Goal: Transaction & Acquisition: Purchase product/service

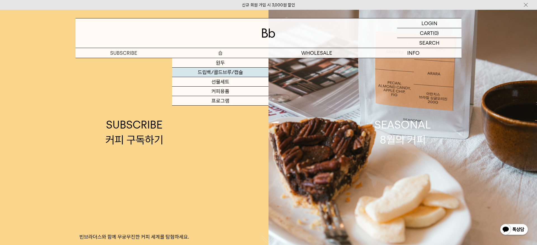
click at [223, 74] on link "드립백/콜드브루/캡슐" at bounding box center [220, 73] width 96 height 10
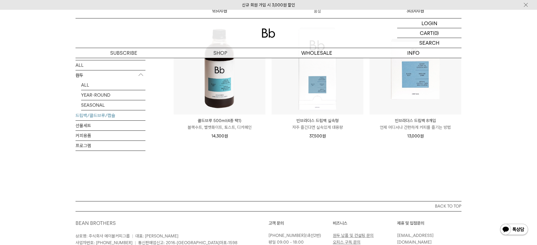
scroll to position [272, 0]
